Goal: Information Seeking & Learning: Learn about a topic

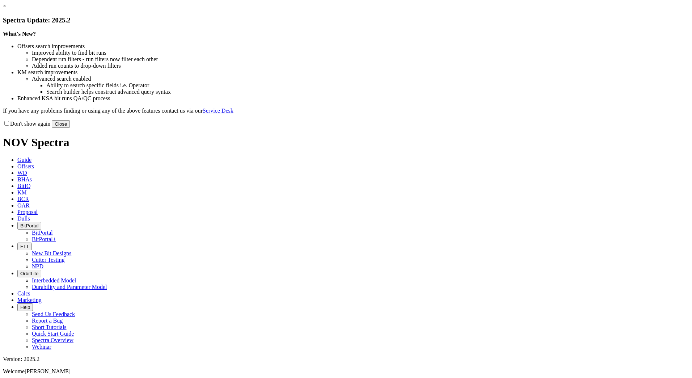
click at [70, 128] on button "Close" at bounding box center [61, 124] width 18 height 8
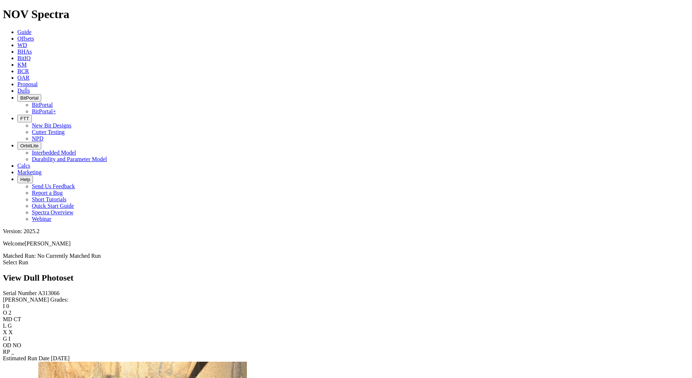
scroll to position [1231, 0]
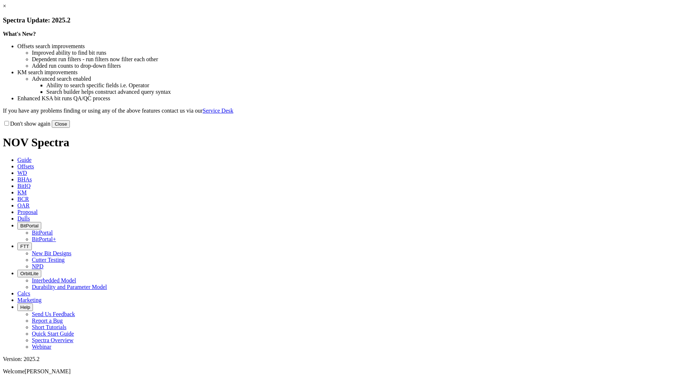
click at [70, 128] on button "Close" at bounding box center [61, 124] width 18 height 8
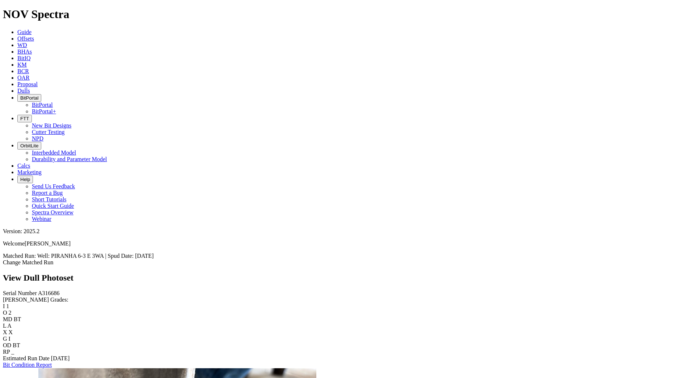
scroll to position [362, 0]
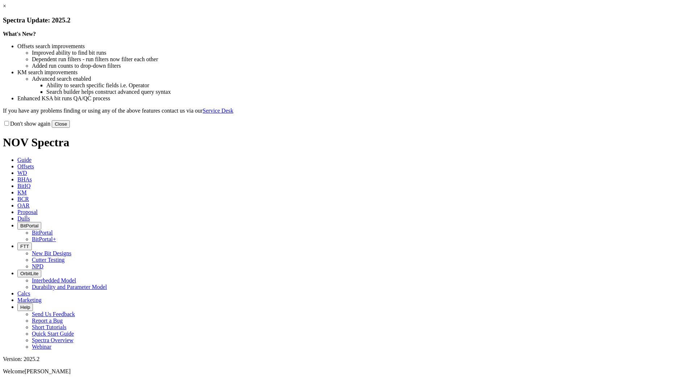
click at [70, 128] on button "Close" at bounding box center [61, 124] width 18 height 8
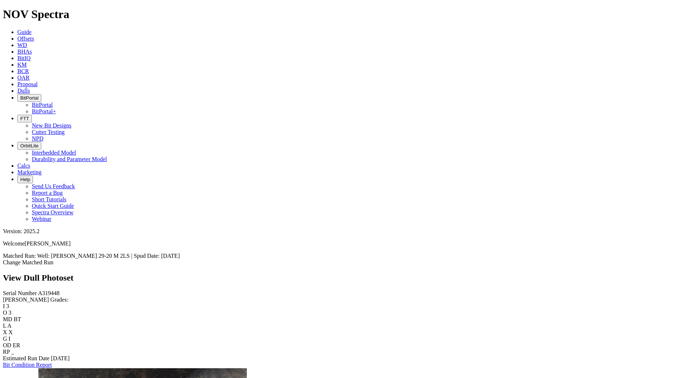
scroll to position [1738, 0]
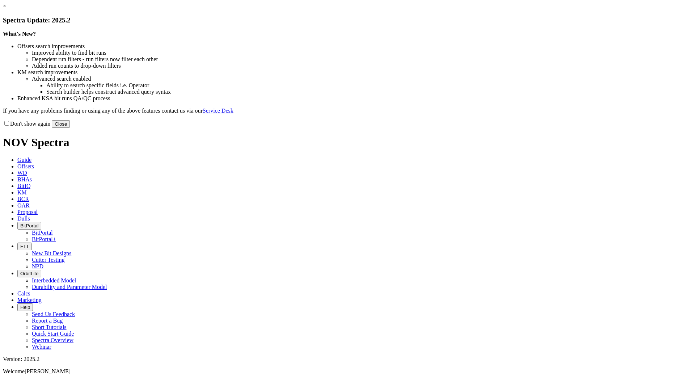
click at [70, 128] on button "Close" at bounding box center [61, 124] width 18 height 8
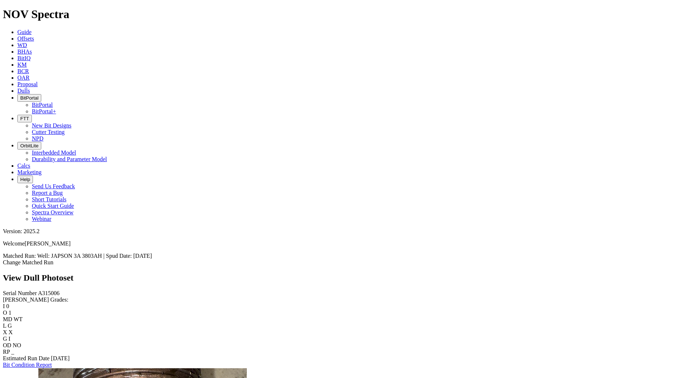
scroll to position [986, 0]
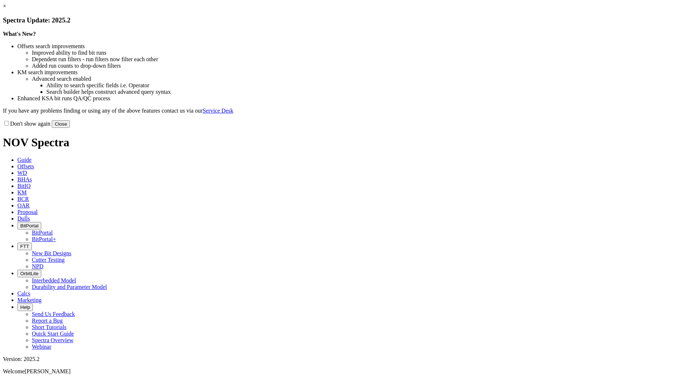
click at [70, 128] on button "Close" at bounding box center [61, 124] width 18 height 8
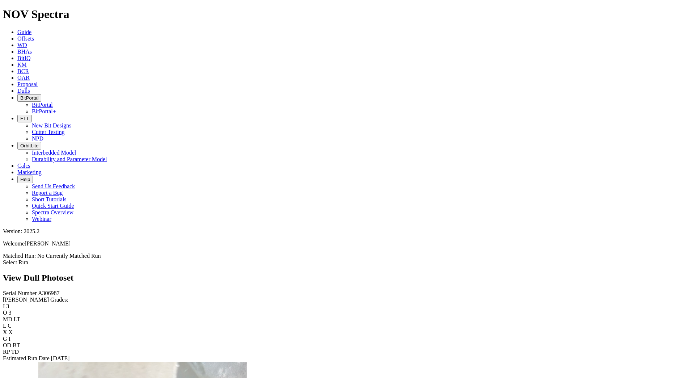
scroll to position [1122, 0]
